Goal: Transaction & Acquisition: Book appointment/travel/reservation

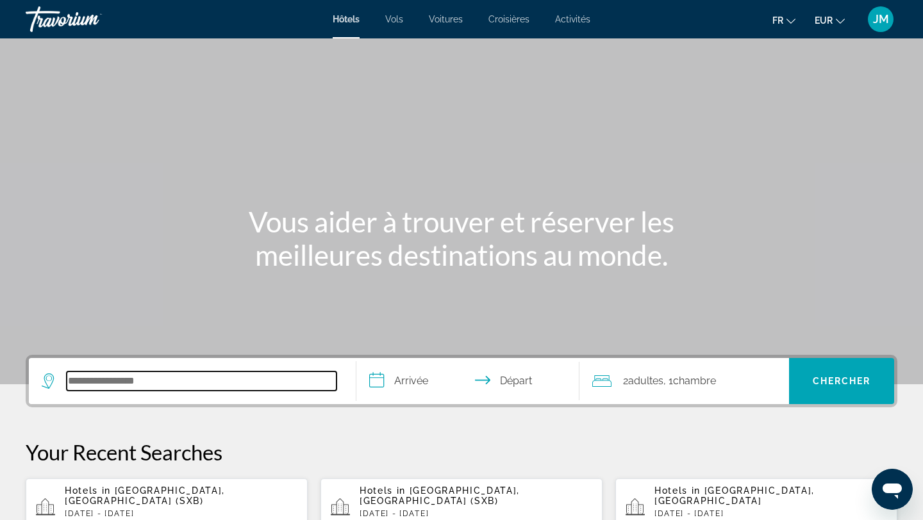
click at [214, 383] on input "Search hotel destination" at bounding box center [202, 381] width 270 height 19
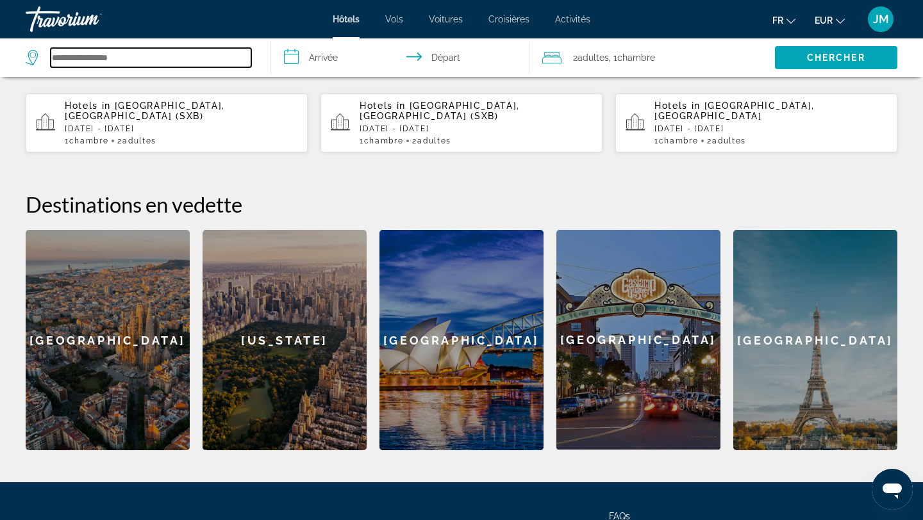
scroll to position [390, 0]
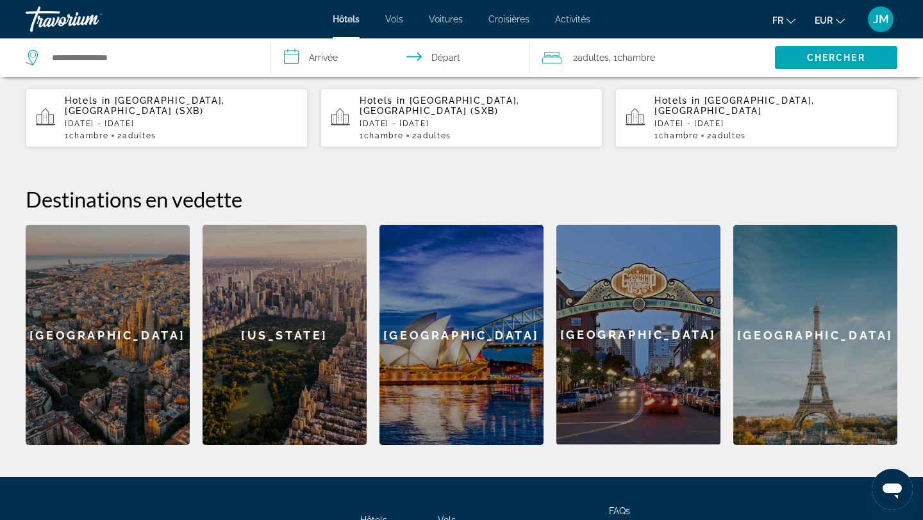
click at [883, 19] on span "JM" at bounding box center [881, 19] width 16 height 13
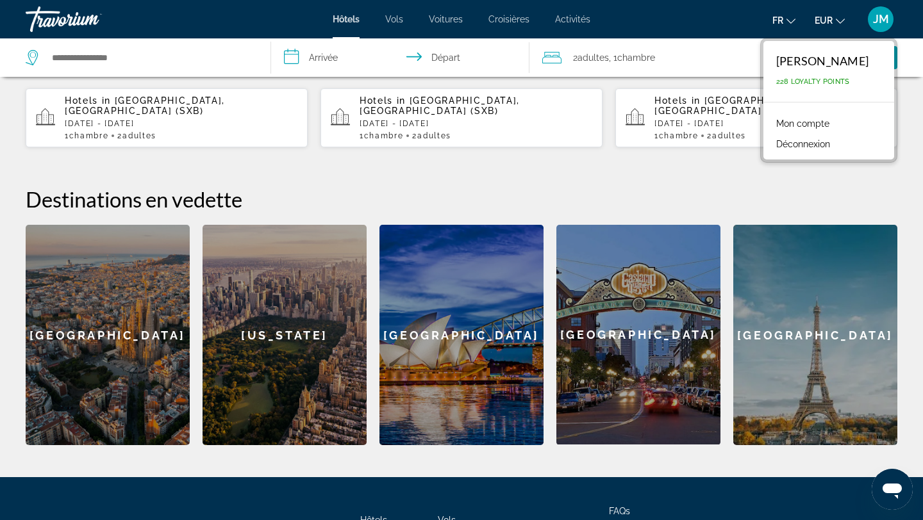
click at [833, 122] on link "Mon compte" at bounding box center [803, 123] width 66 height 17
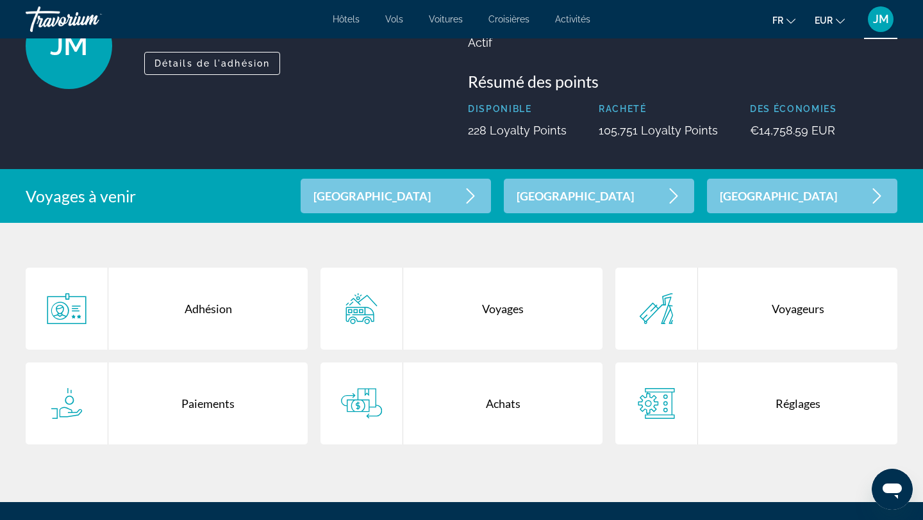
scroll to position [115, 0]
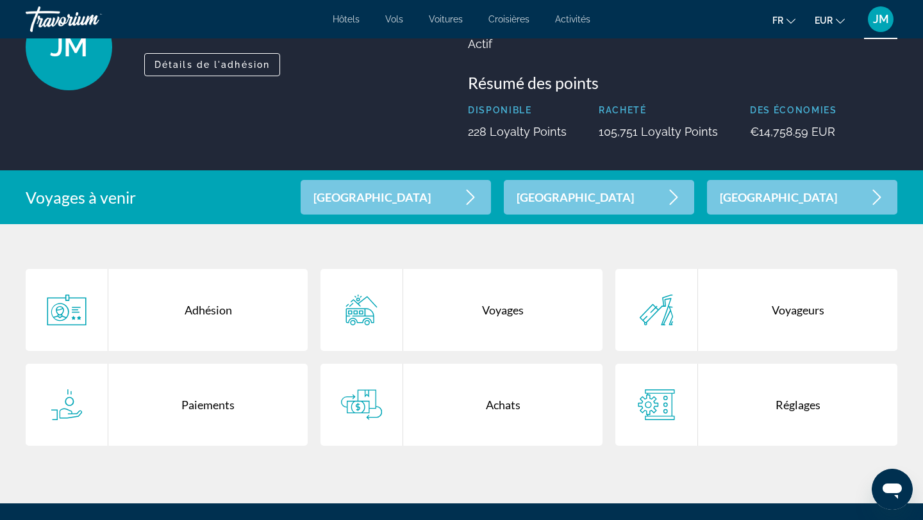
click at [383, 410] on div "Main content" at bounding box center [361, 405] width 83 height 82
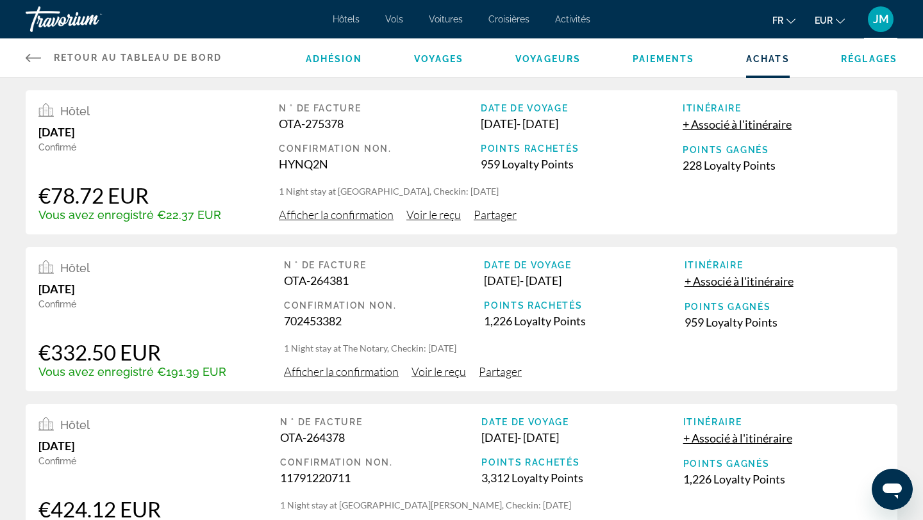
click at [75, 24] on div "Travorium" at bounding box center [90, 19] width 128 height 33
